Goal: Transaction & Acquisition: Purchase product/service

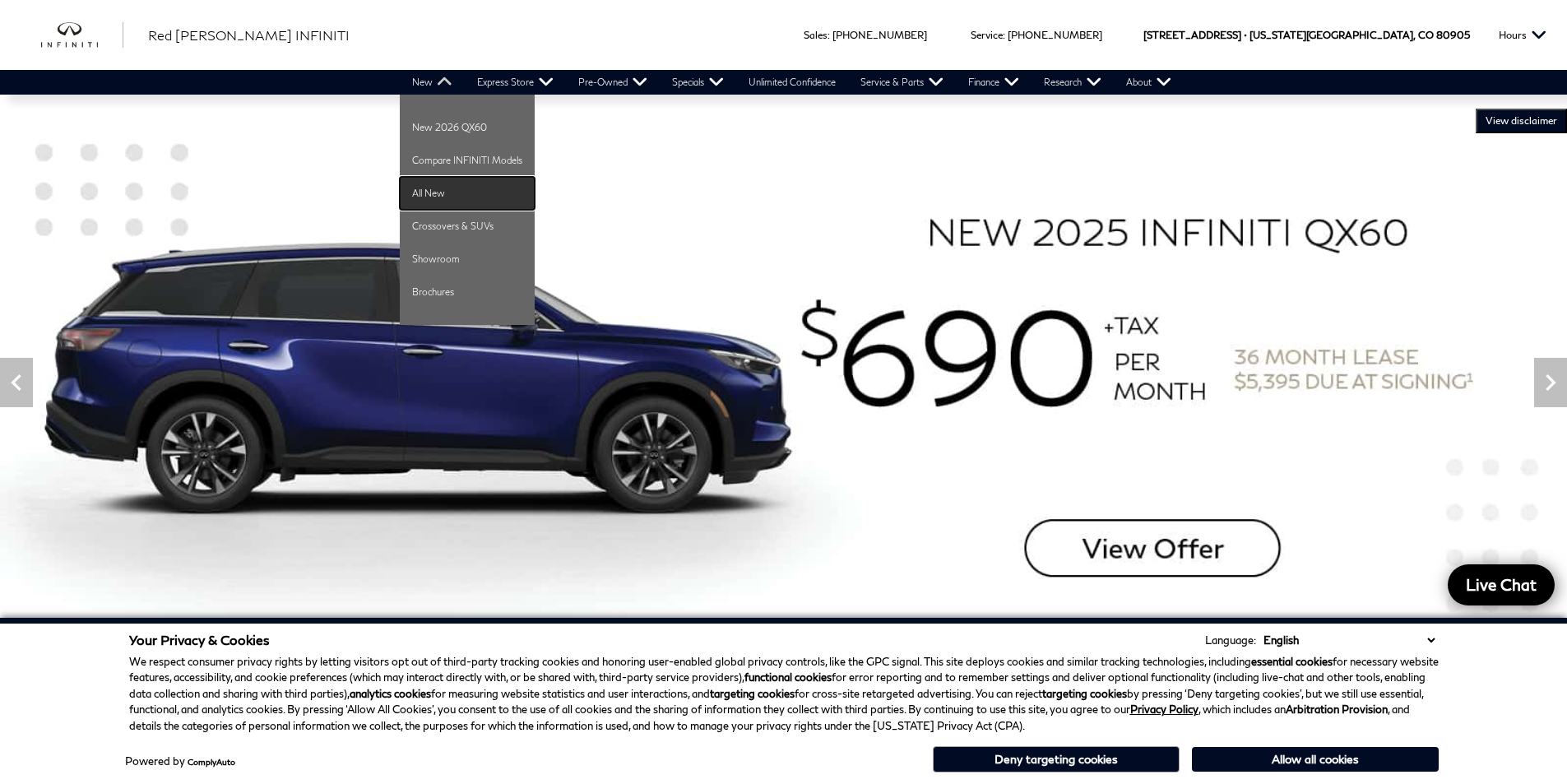
click at [434, 195] on link "All New" at bounding box center [466, 193] width 135 height 33
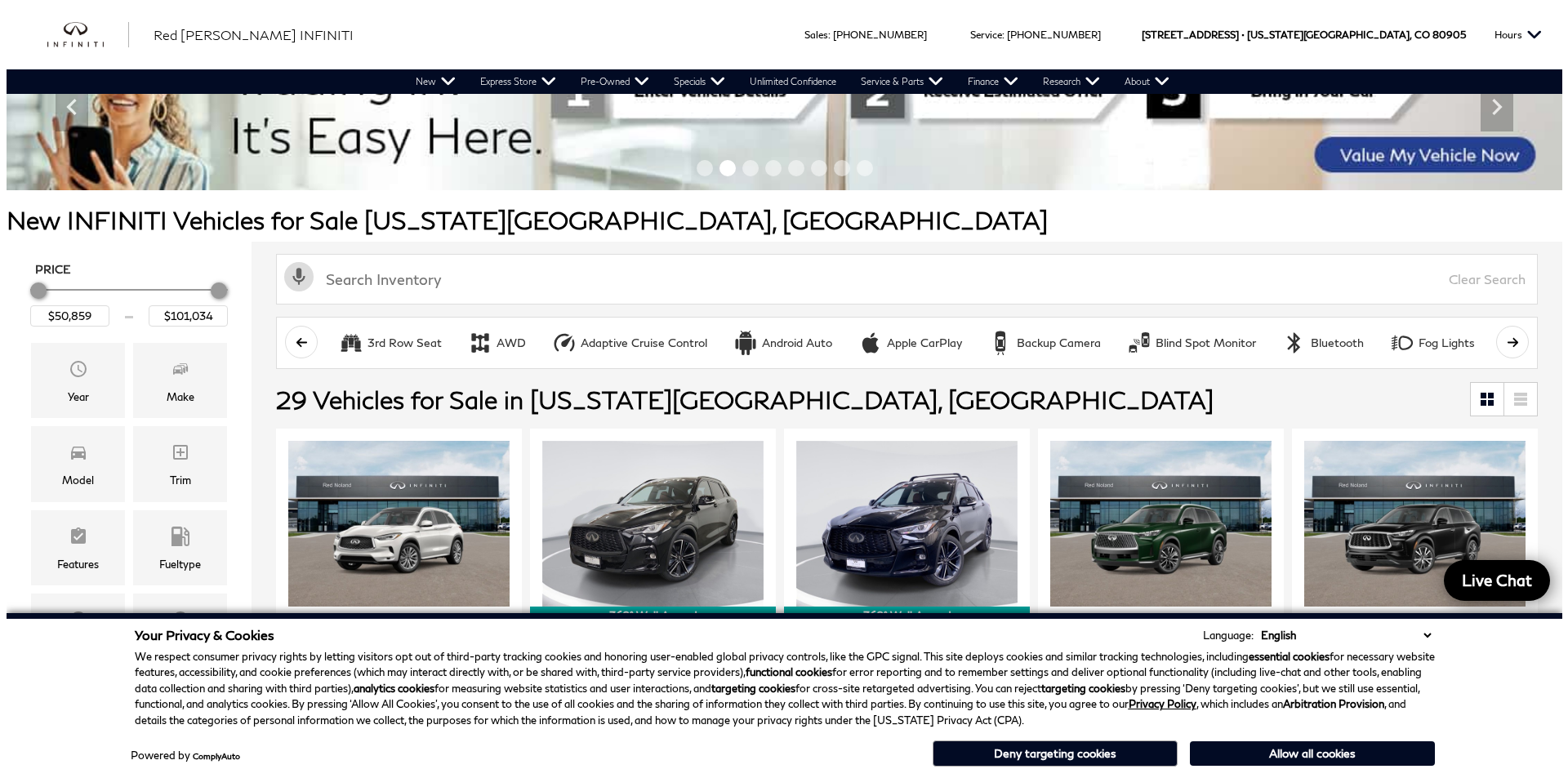
scroll to position [163, 0]
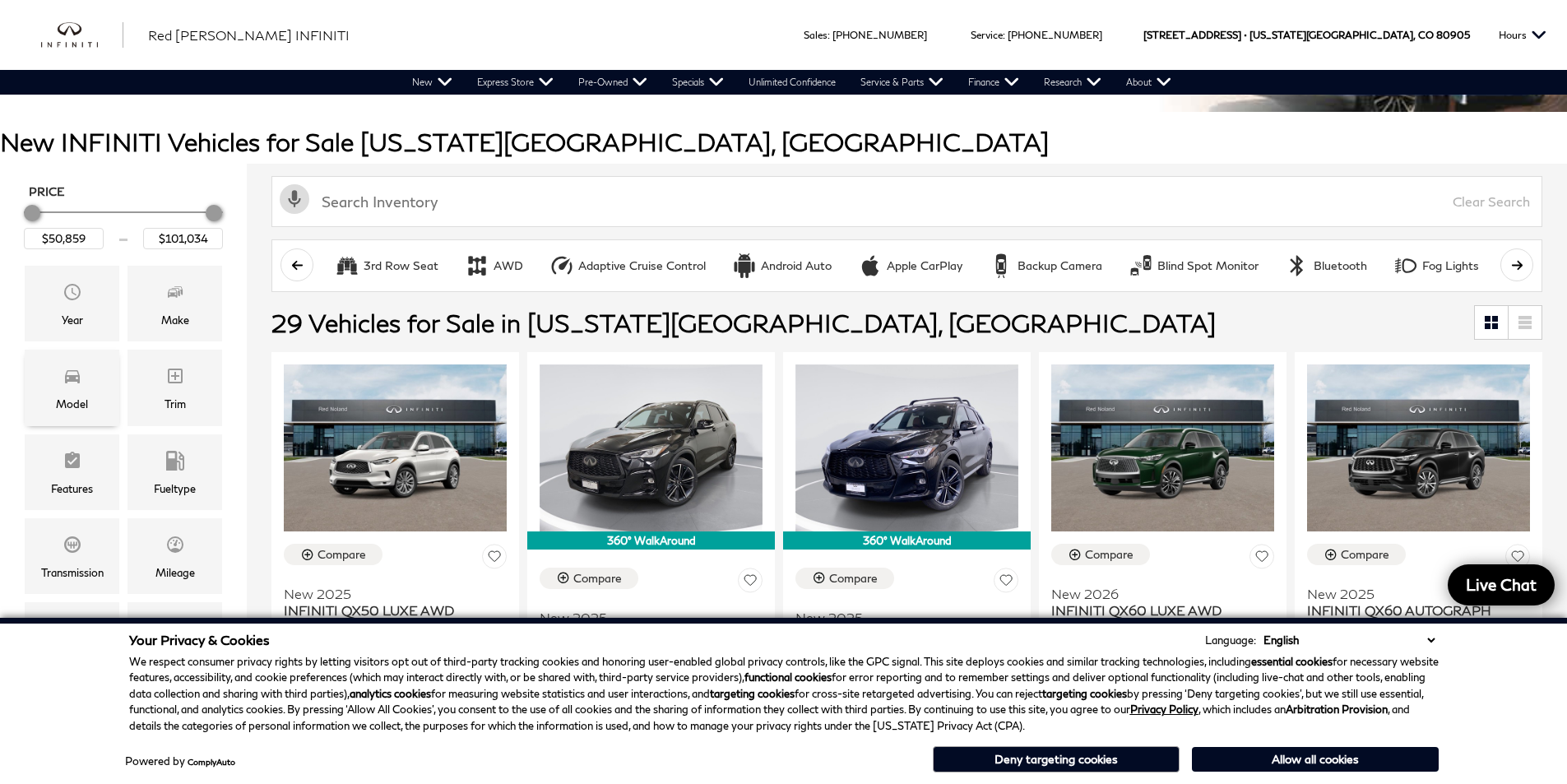
click at [86, 396] on div "Model" at bounding box center [71, 404] width 32 height 18
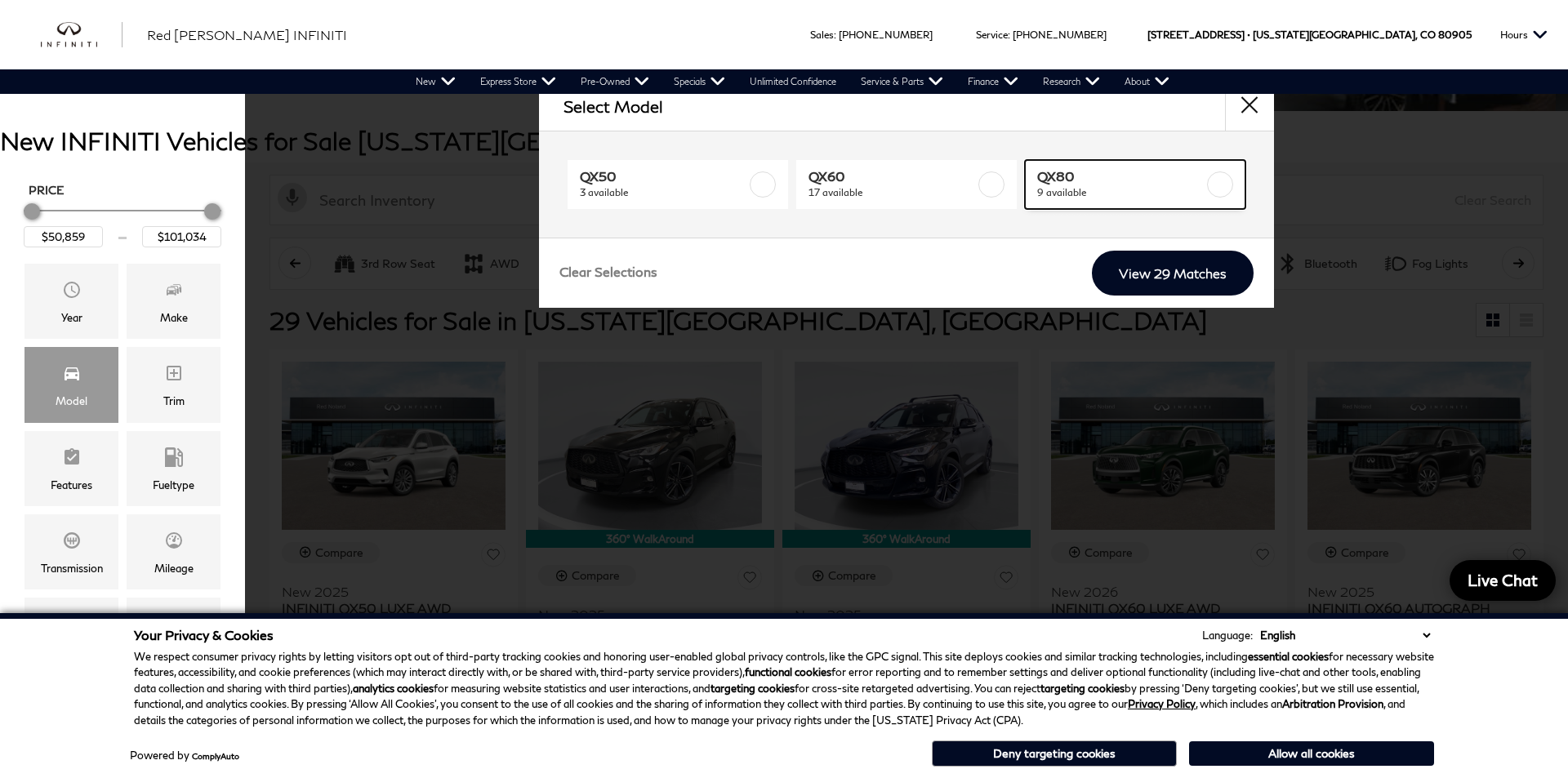
click at [1189, 179] on span "QX80" at bounding box center [1120, 176] width 167 height 16
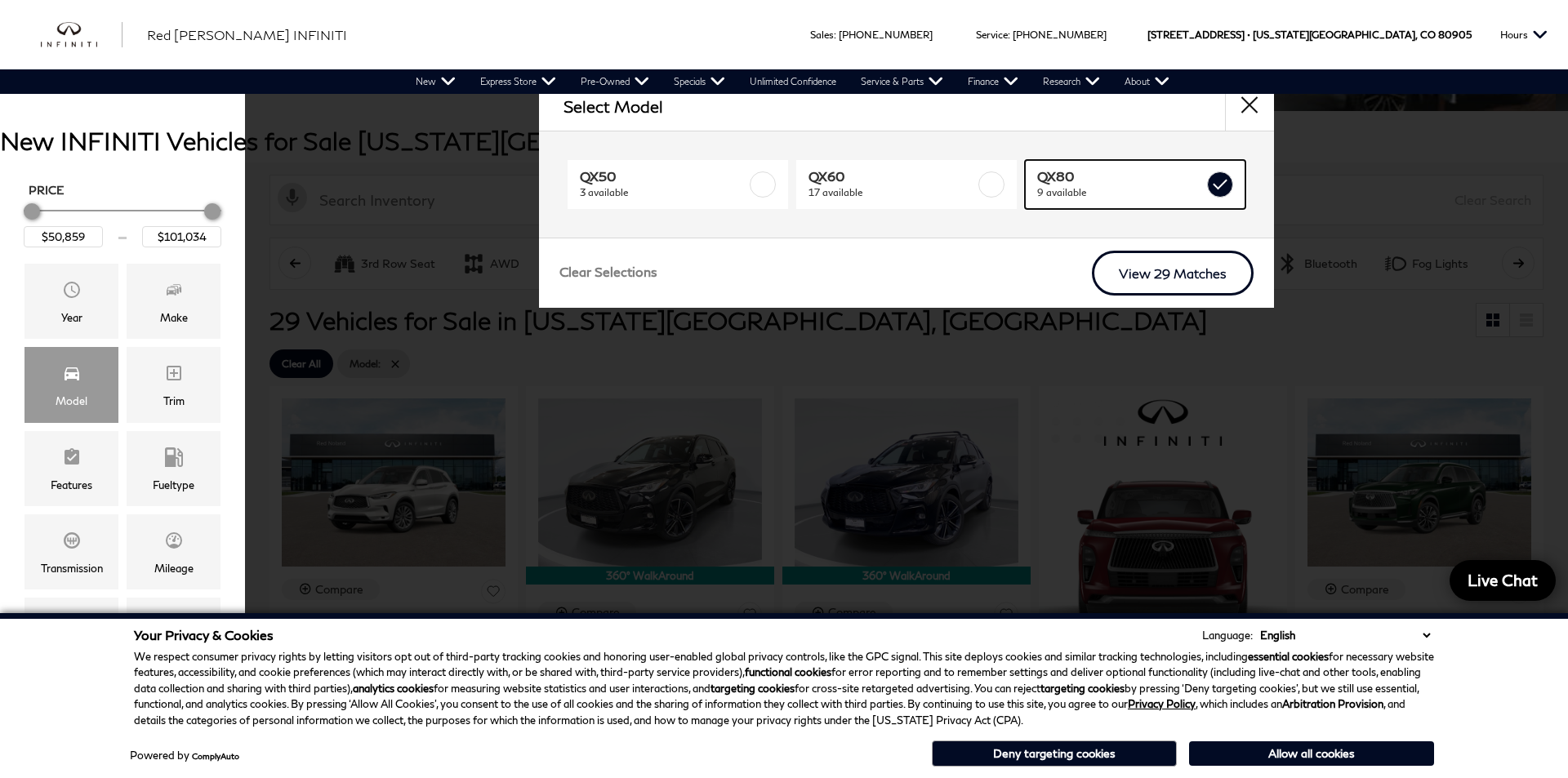
type input "$93,389"
checkbox input "true"
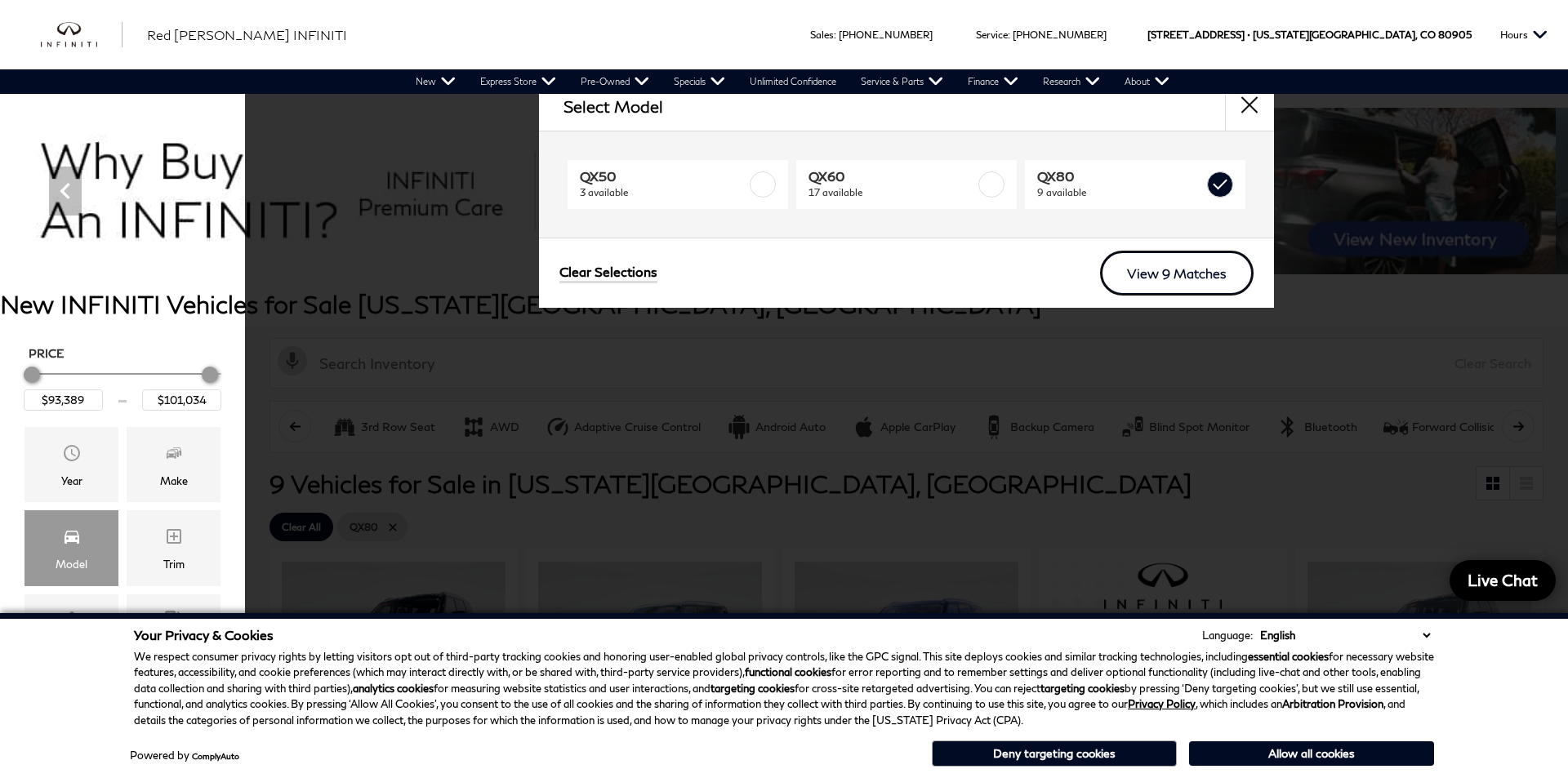
click at [1172, 271] on link "View 9 Matches" at bounding box center [1177, 273] width 153 height 45
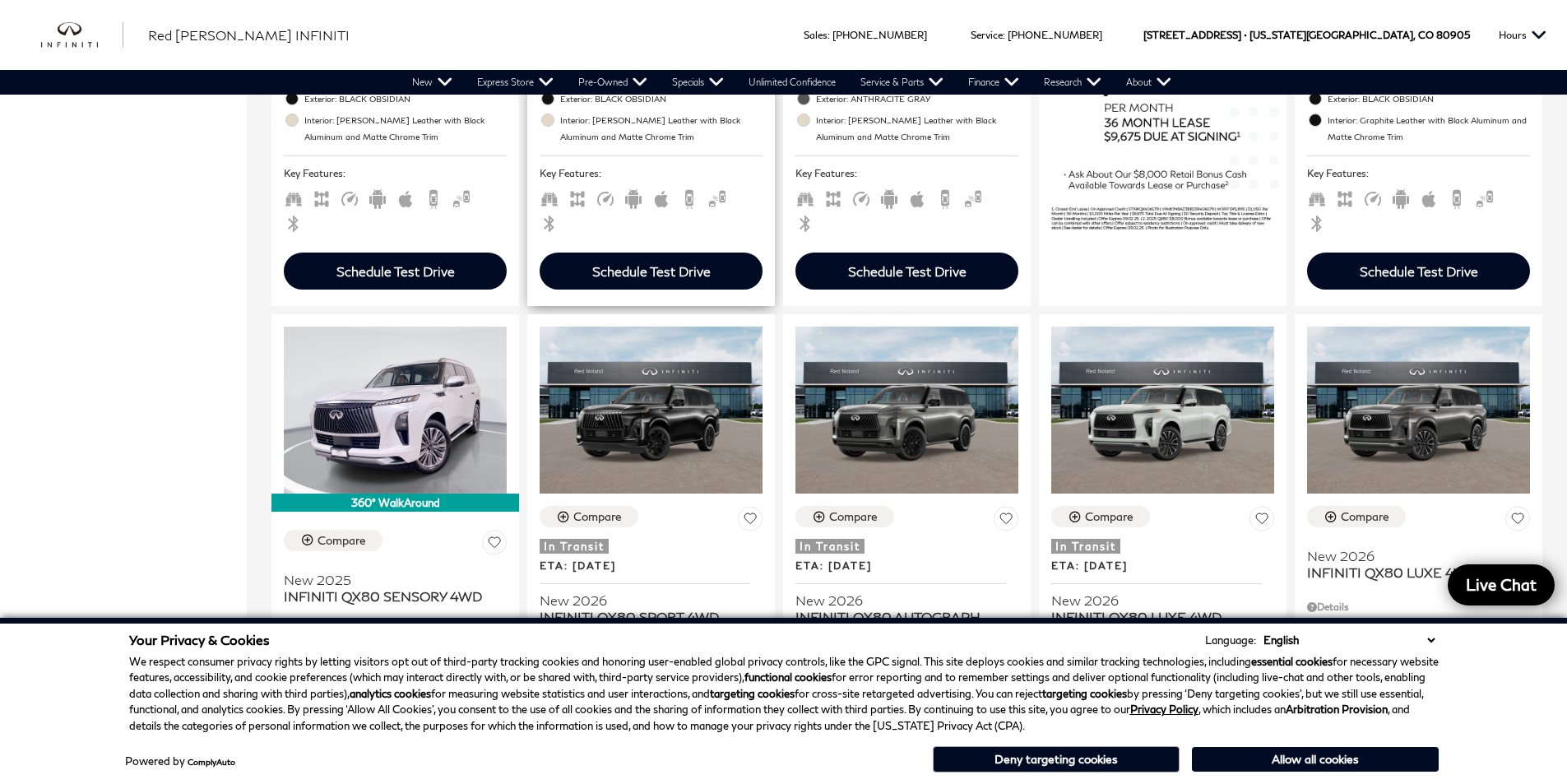
scroll to position [411, 0]
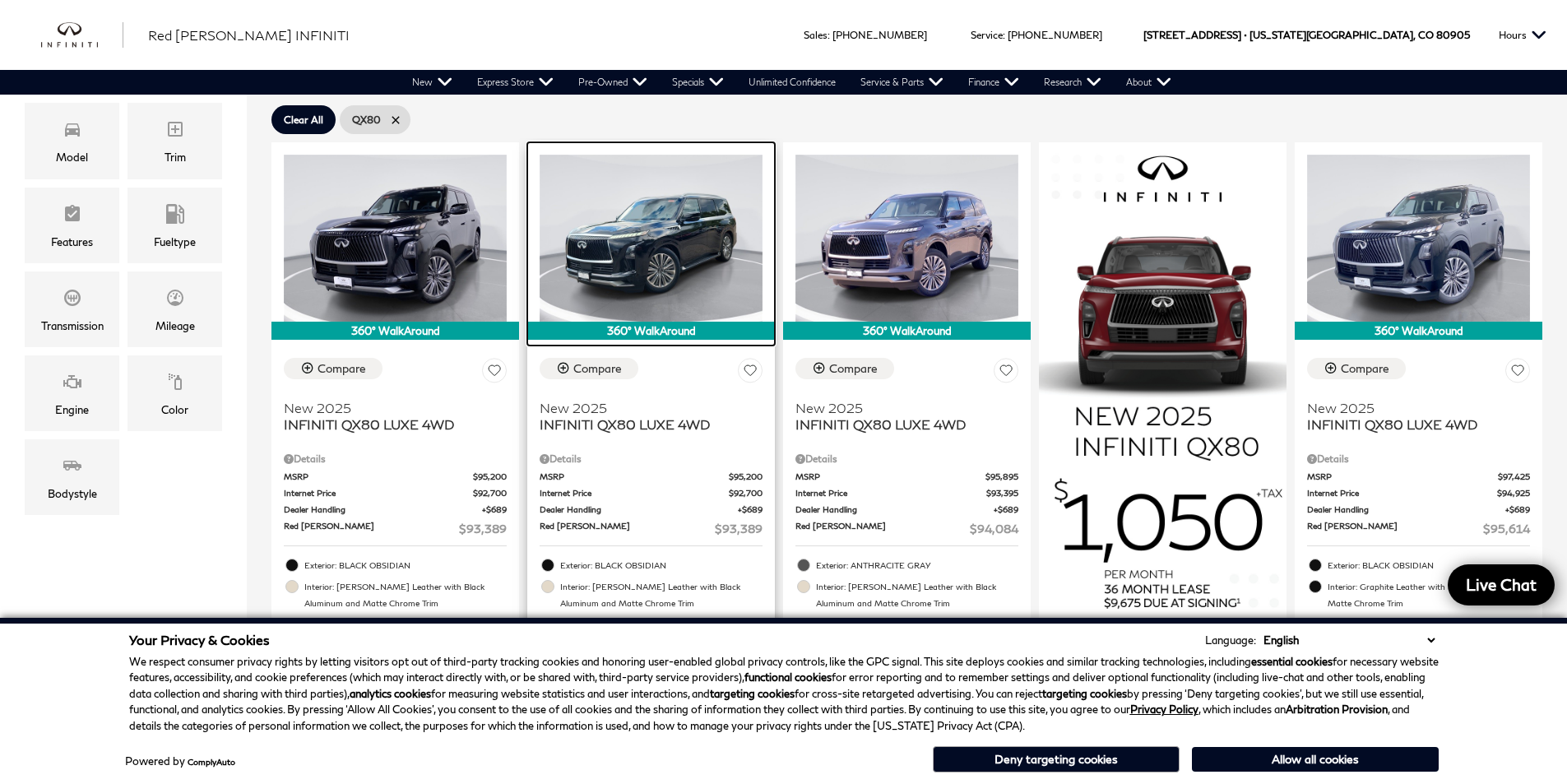
click at [670, 286] on img at bounding box center [651, 237] width 223 height 167
